Goal: Task Accomplishment & Management: Complete application form

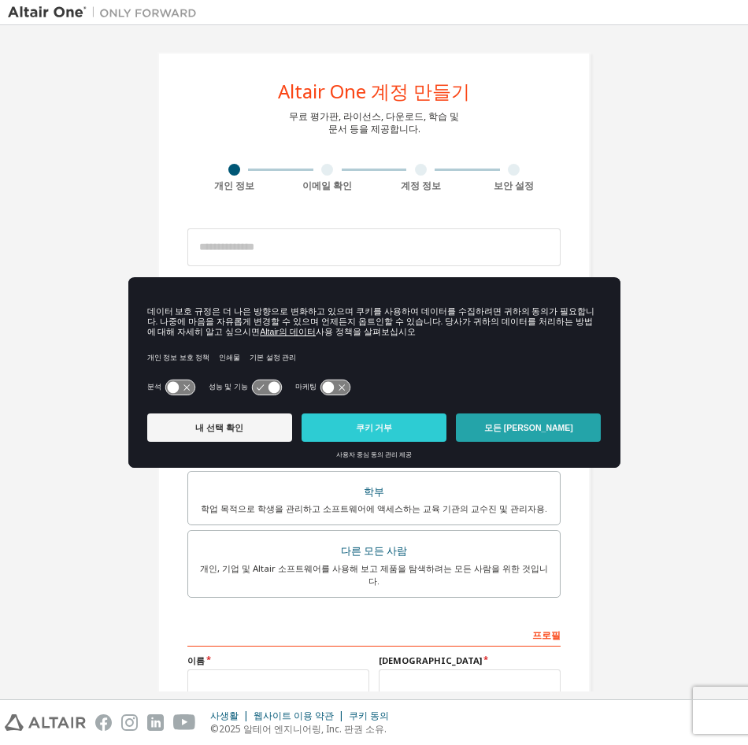
click at [503, 424] on button "모든 [PERSON_NAME]" at bounding box center [528, 427] width 145 height 28
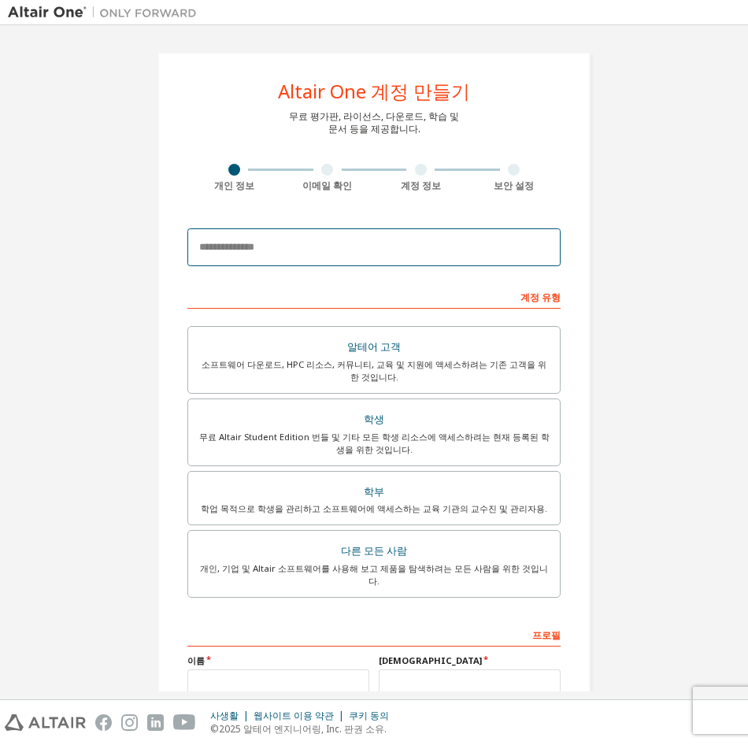
click at [357, 253] on input "email" at bounding box center [373, 247] width 373 height 38
type input "*"
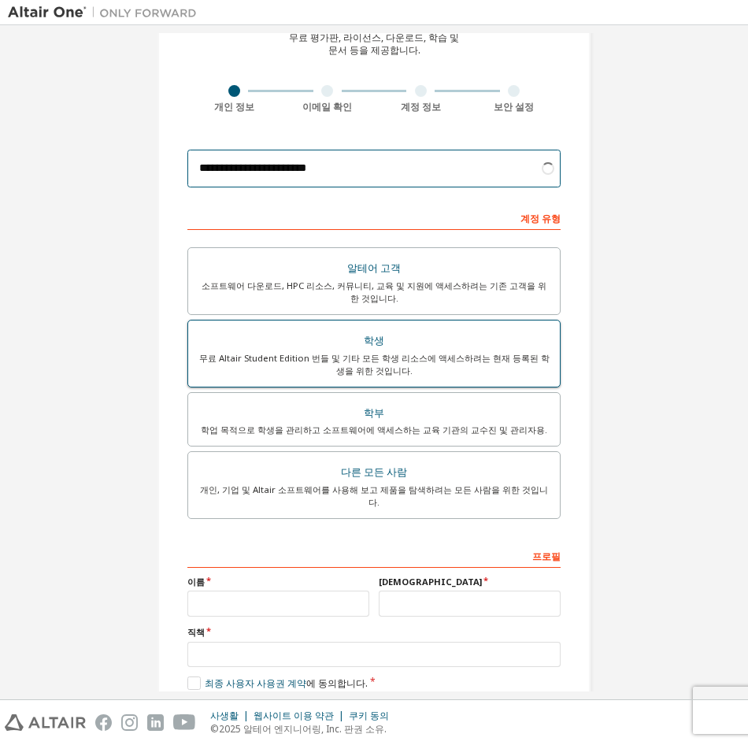
type input "**********"
click at [437, 346] on div "학생" at bounding box center [374, 341] width 353 height 22
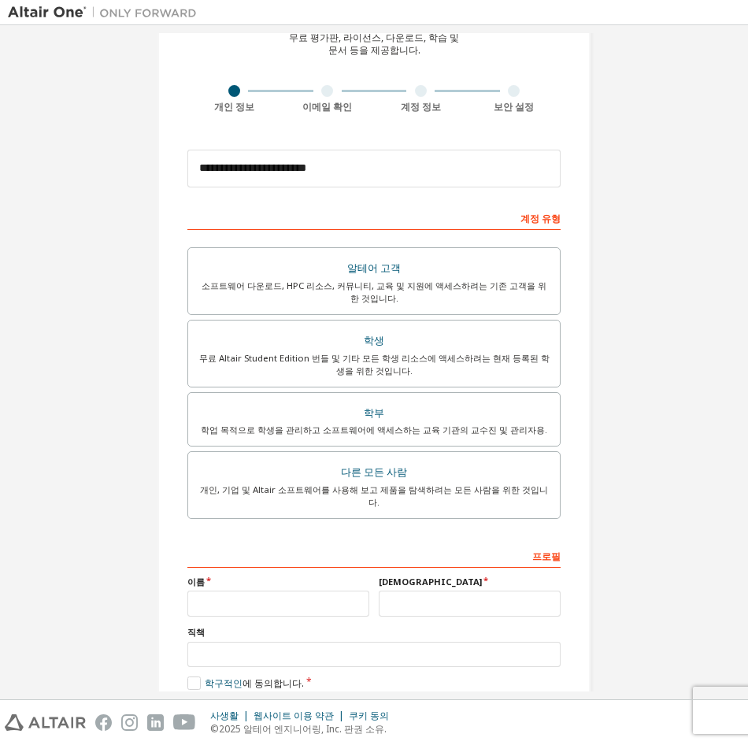
scroll to position [150, 0]
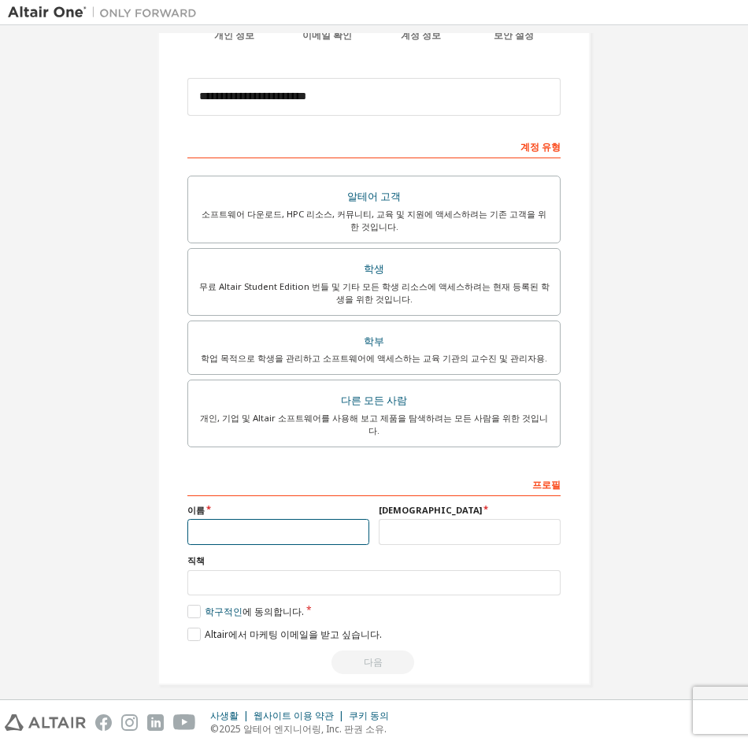
drag, startPoint x: 305, startPoint y: 523, endPoint x: 293, endPoint y: 528, distance: 13.0
click at [305, 523] on input "text" at bounding box center [278, 532] width 182 height 26
type input "*"
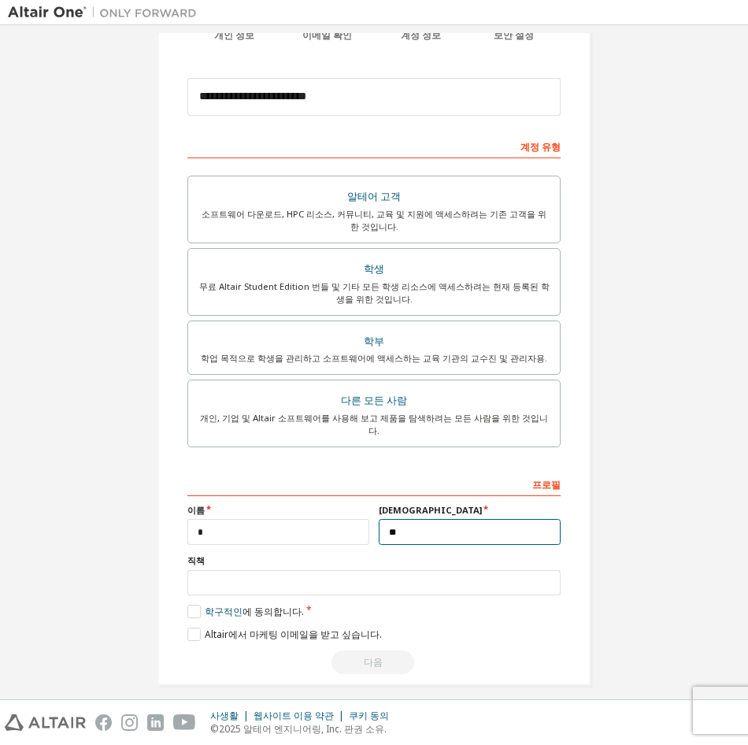
type input "**"
click at [196, 605] on label "학구적인 에 동의합니다." at bounding box center [245, 611] width 117 height 13
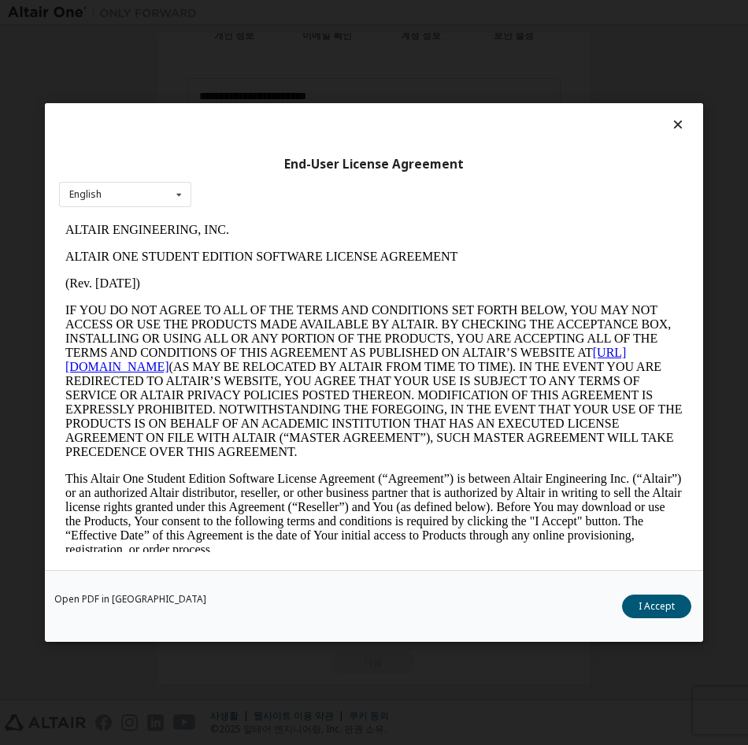
scroll to position [0, 0]
click at [627, 614] on button "수락합니다" at bounding box center [651, 607] width 80 height 24
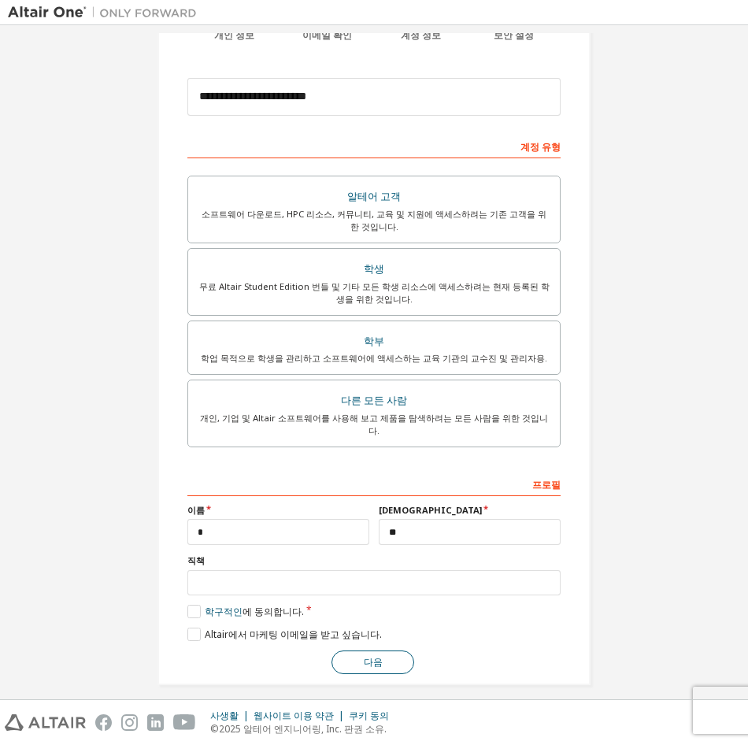
click at [360, 650] on button "다음" at bounding box center [373, 662] width 83 height 24
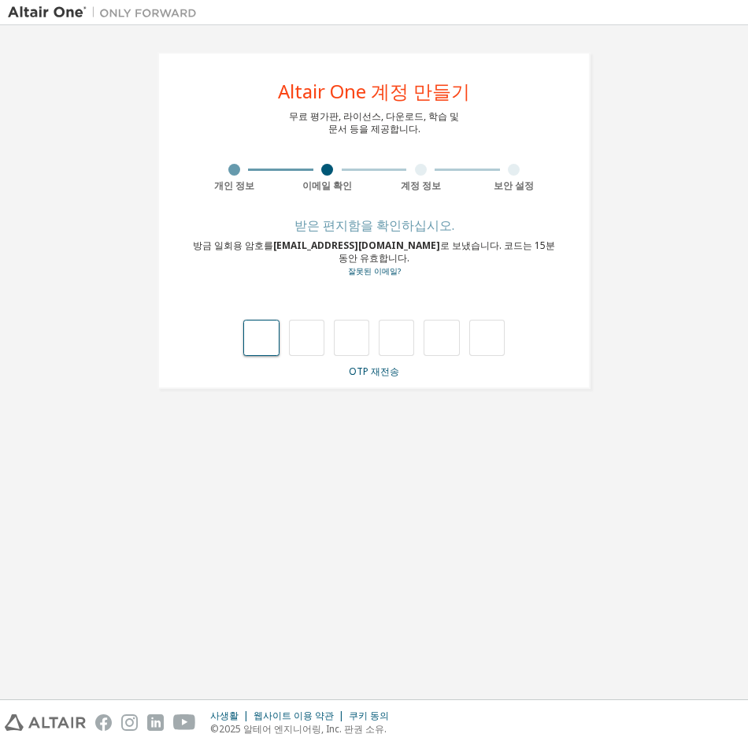
click at [258, 333] on input "text" at bounding box center [260, 338] width 35 height 36
type input "*"
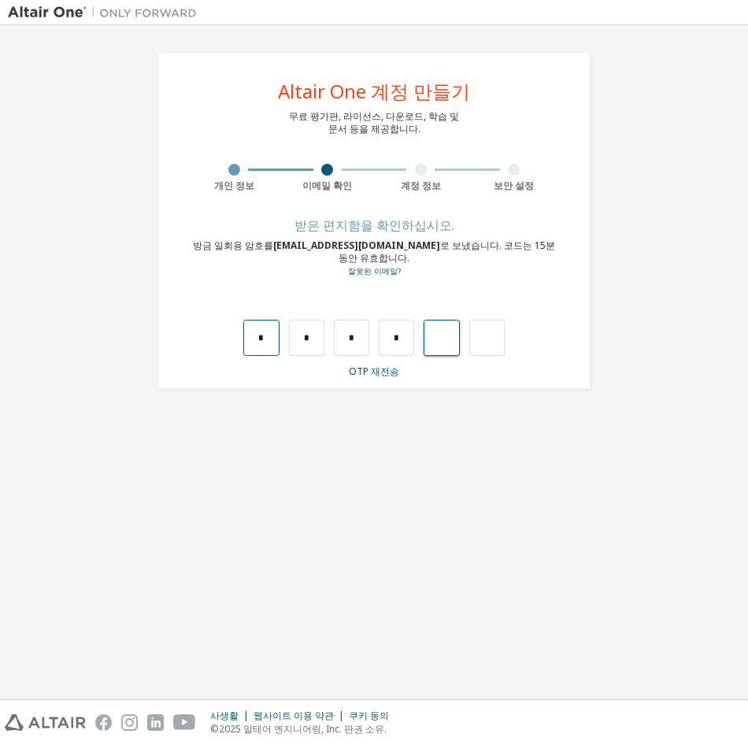
type input "*"
